Goal: Task Accomplishment & Management: Complete application form

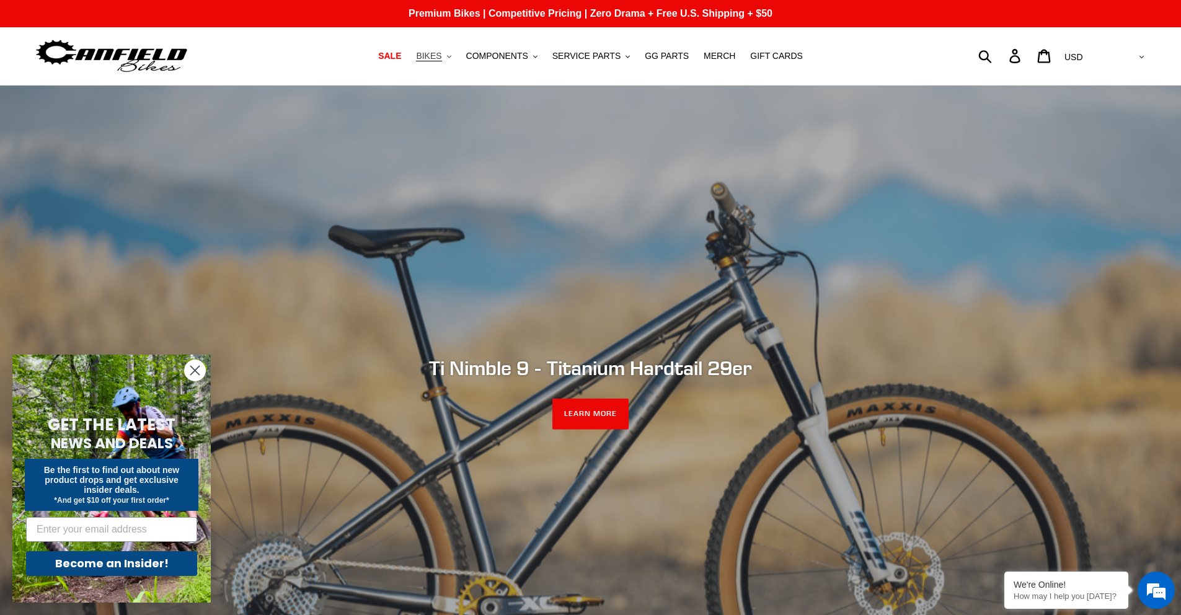
click at [440, 55] on span "BIKES" at bounding box center [428, 56] width 25 height 11
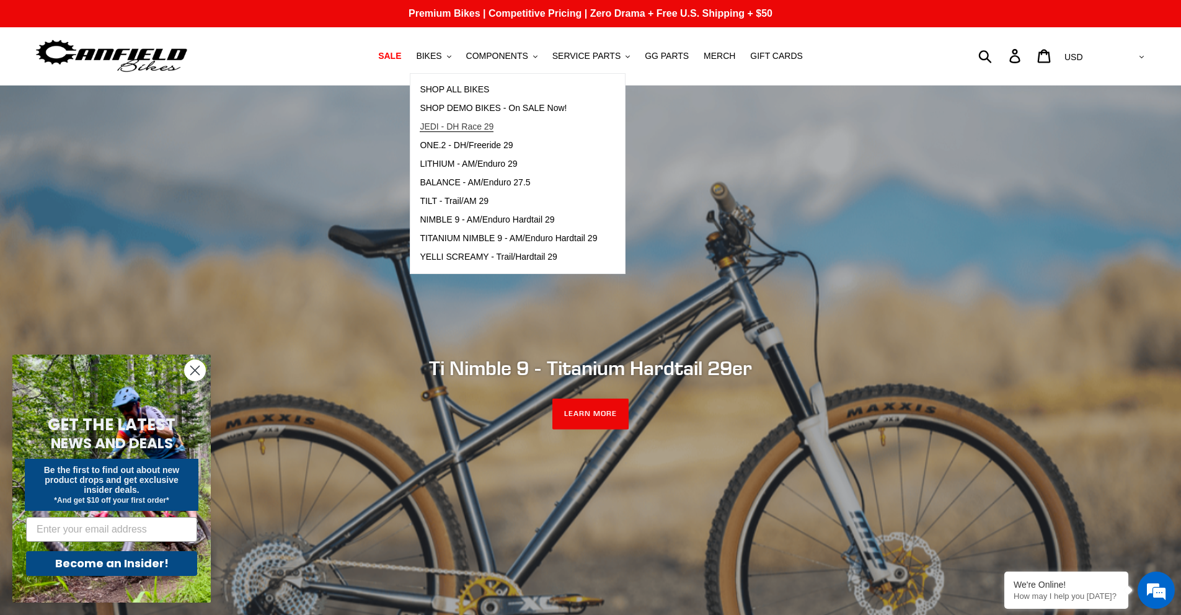
click at [453, 127] on span "JEDI - DH Race 29" at bounding box center [457, 127] width 74 height 11
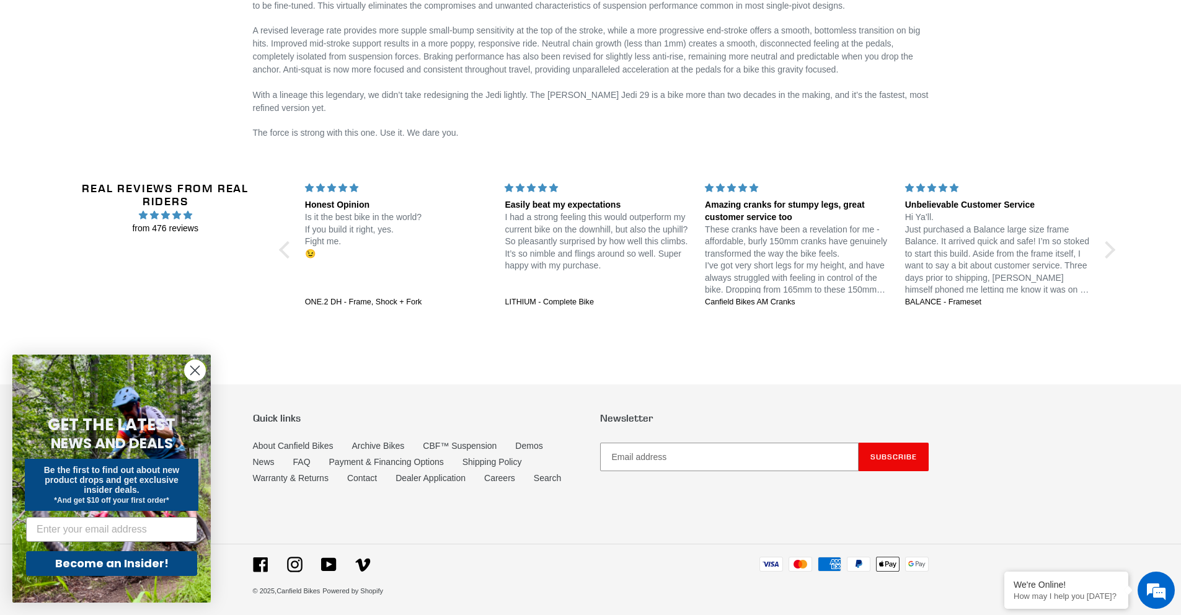
click at [201, 369] on circle "Close dialog" at bounding box center [195, 370] width 20 height 20
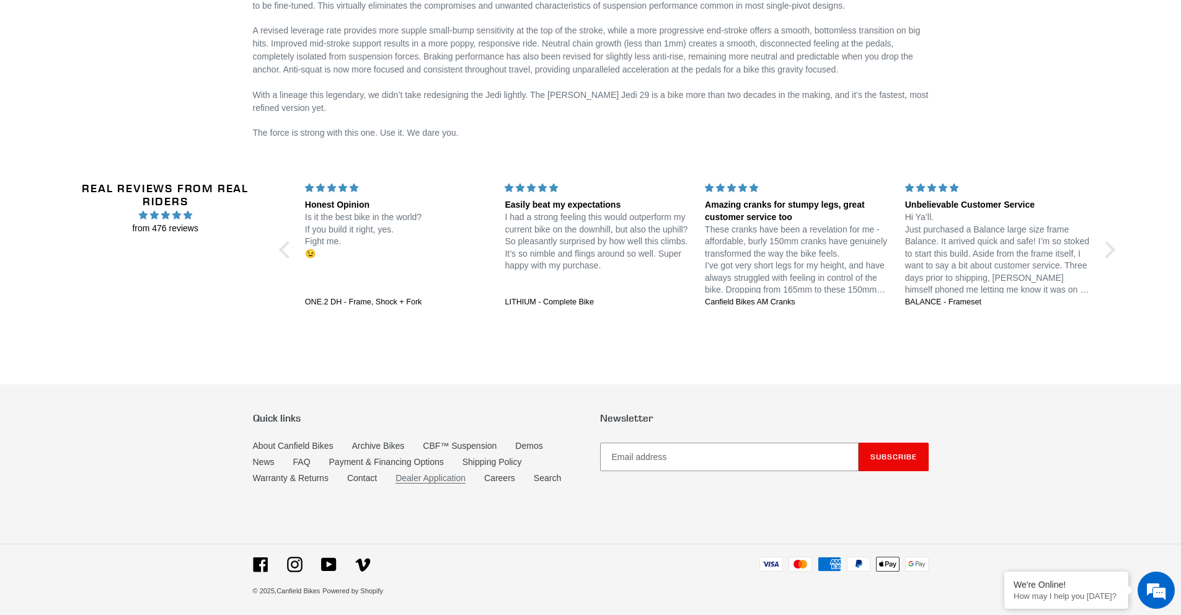
click at [429, 473] on link "Dealer Application" at bounding box center [431, 478] width 70 height 11
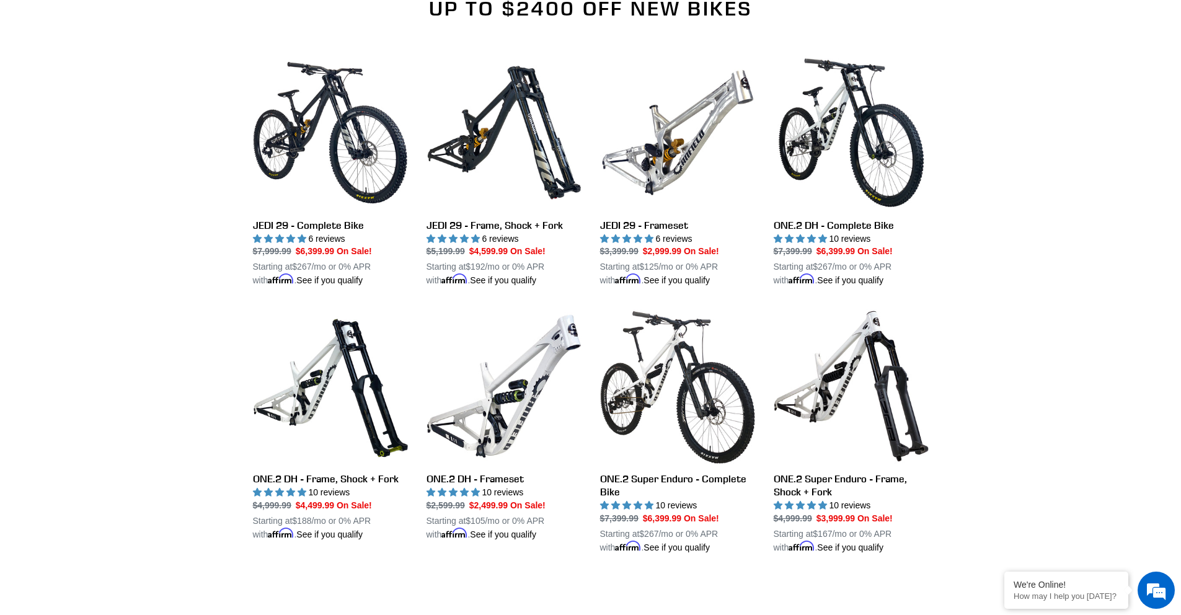
scroll to position [1444, 0]
